Goal: Navigation & Orientation: Find specific page/section

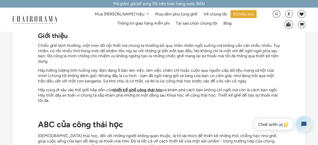
scroll to position [51, 0]
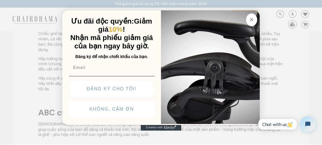
drag, startPoint x: 252, startPoint y: 19, endPoint x: 253, endPoint y: 22, distance: 2.6
click at [253, 20] on icon "Đóng hộp thoại" at bounding box center [252, 19] width 6 height 6
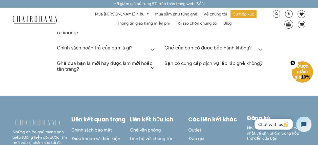
scroll to position [1608, 0]
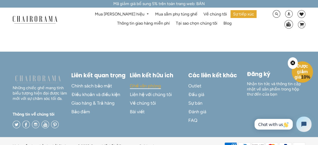
click at [147, 83] on span "Ghế văn phòng" at bounding box center [145, 86] width 31 height 6
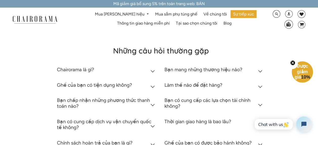
scroll to position [228, 0]
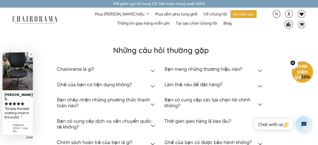
click at [259, 69] on icon at bounding box center [260, 70] width 4 height 3
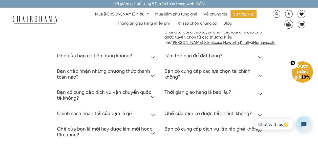
scroll to position [304, 0]
